Goal: Navigation & Orientation: Find specific page/section

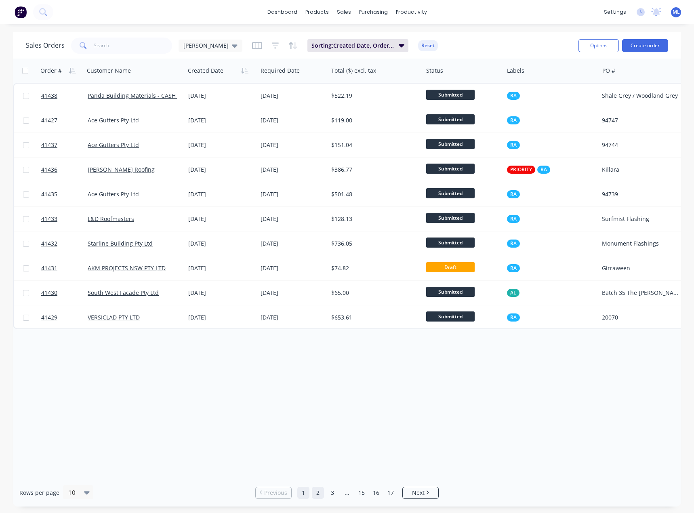
click at [321, 494] on link "2" at bounding box center [318, 493] width 12 height 12
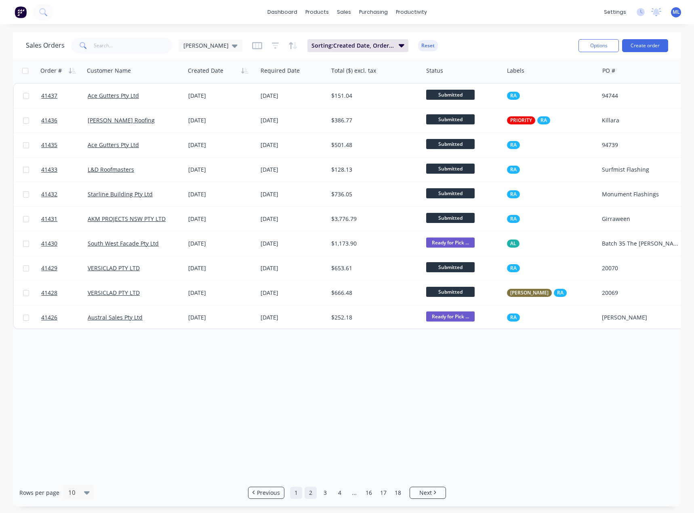
click at [295, 493] on link "1" at bounding box center [296, 493] width 12 height 12
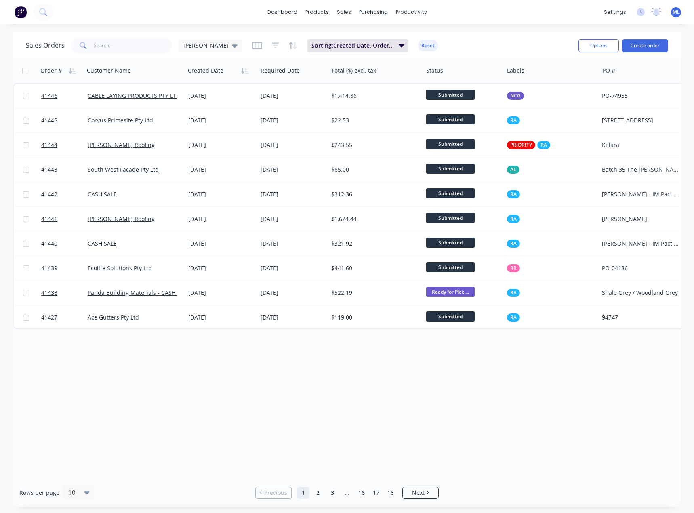
click at [439, 342] on div "Order # Customer Name Created Date Required Date Total ($) excl. tax Status Lab…" at bounding box center [347, 269] width 669 height 420
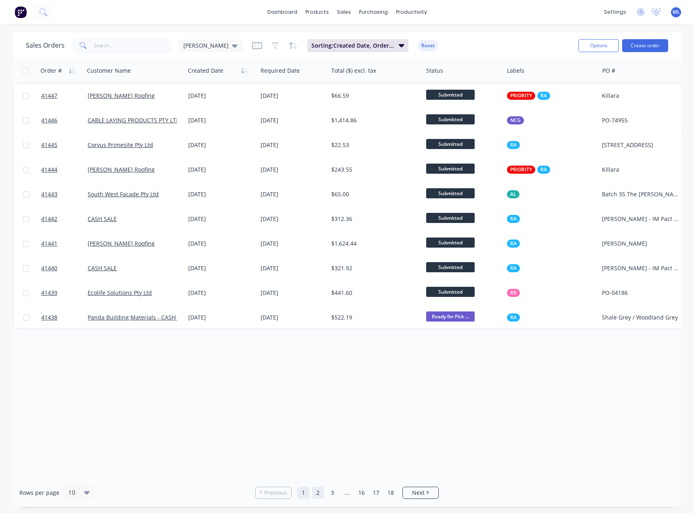
click at [319, 494] on link "2" at bounding box center [318, 493] width 12 height 12
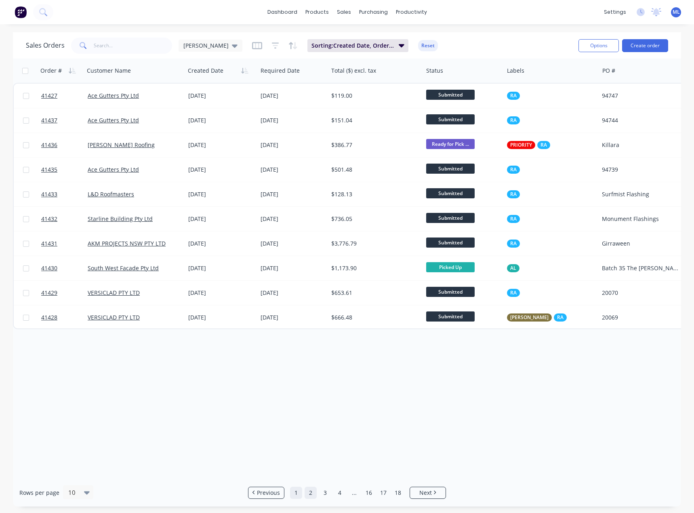
click at [298, 492] on link "1" at bounding box center [296, 493] width 12 height 12
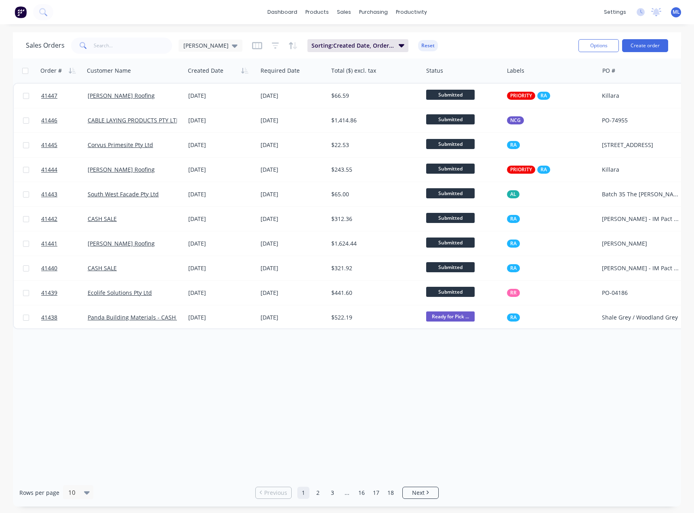
click at [402, 417] on div "Order # Customer Name Created Date Required Date Total ($) excl. tax Status Lab…" at bounding box center [347, 269] width 669 height 420
